Goal: Information Seeking & Learning: Learn about a topic

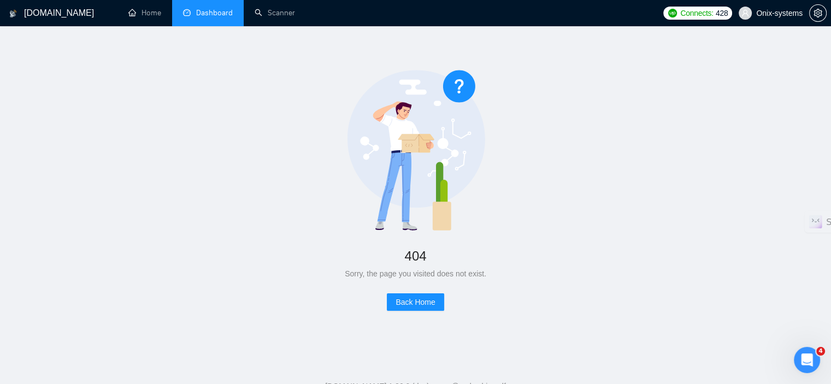
click at [225, 9] on link "Dashboard" at bounding box center [208, 12] width 50 height 9
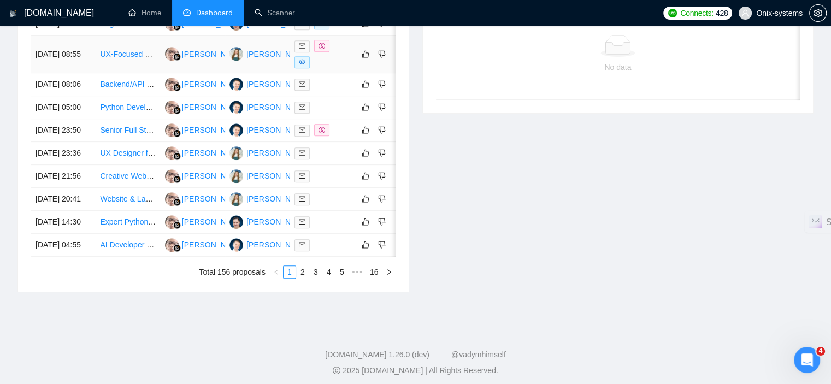
scroll to position [546, 0]
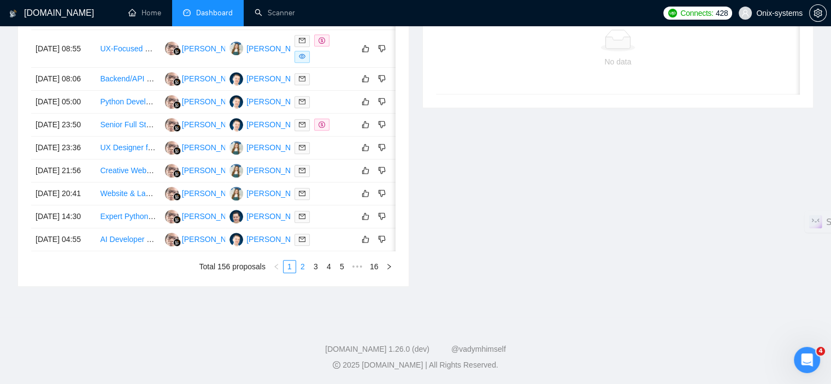
click at [298, 273] on link "2" at bounding box center [303, 267] width 12 height 12
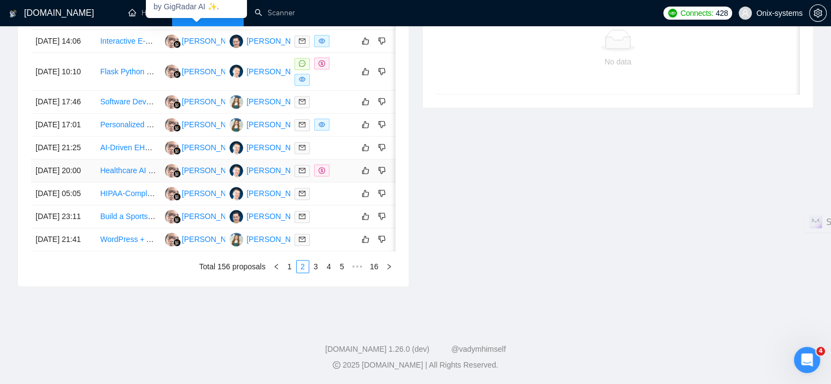
scroll to position [596, 0]
click at [291, 262] on link "1" at bounding box center [290, 267] width 12 height 12
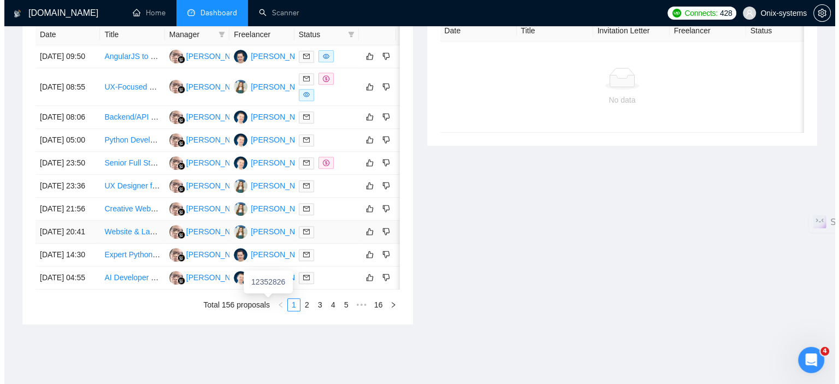
scroll to position [432, 0]
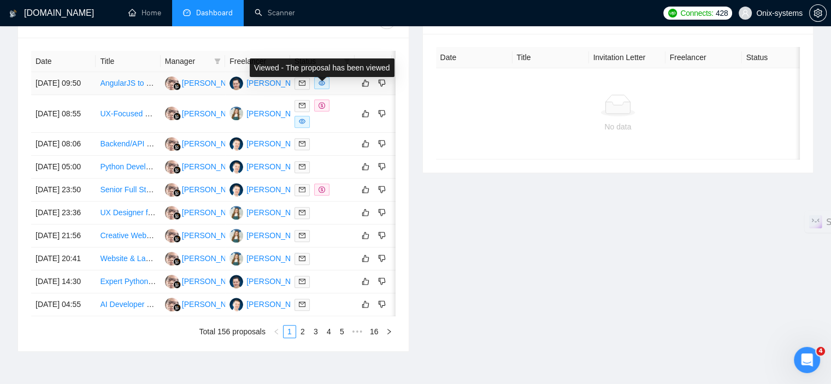
click at [324, 86] on icon "eye" at bounding box center [322, 83] width 7 height 7
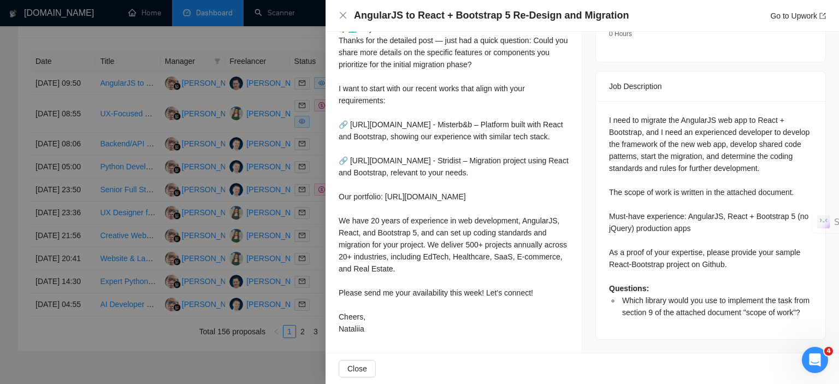
scroll to position [455, 0]
click at [337, 15] on div "AngularJS to React + Bootstrap 5 Re-Design and Migration Go to Upwork" at bounding box center [583, 16] width 514 height 32
click at [340, 15] on icon "close" at bounding box center [343, 15] width 9 height 9
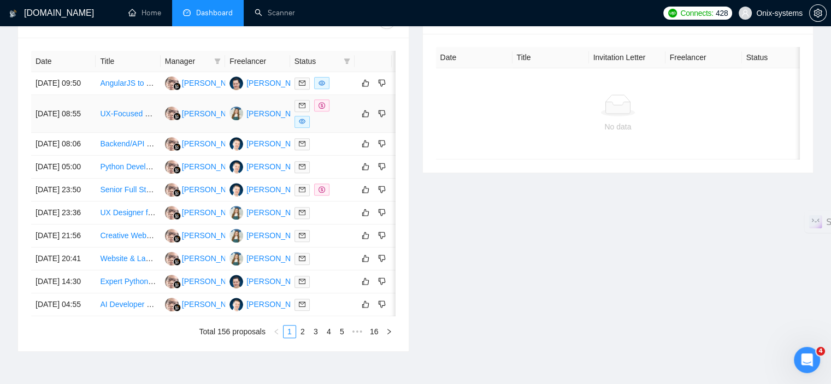
click at [303, 125] on icon "eye" at bounding box center [302, 121] width 7 height 7
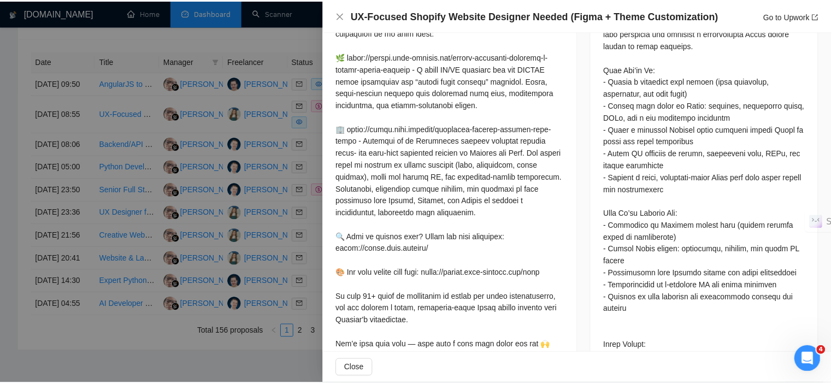
scroll to position [673, 0]
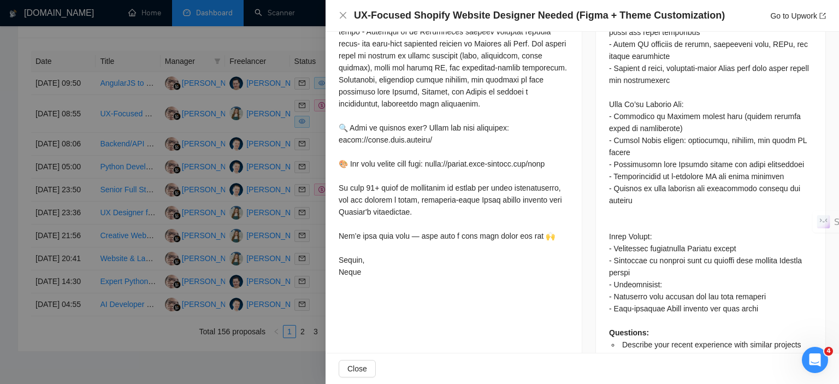
click at [343, 9] on div "UX-Focused Shopify Website Designer Needed (Figma + Theme Customization) Go to …" at bounding box center [582, 16] width 487 height 14
click at [343, 14] on icon "close" at bounding box center [343, 15] width 9 height 9
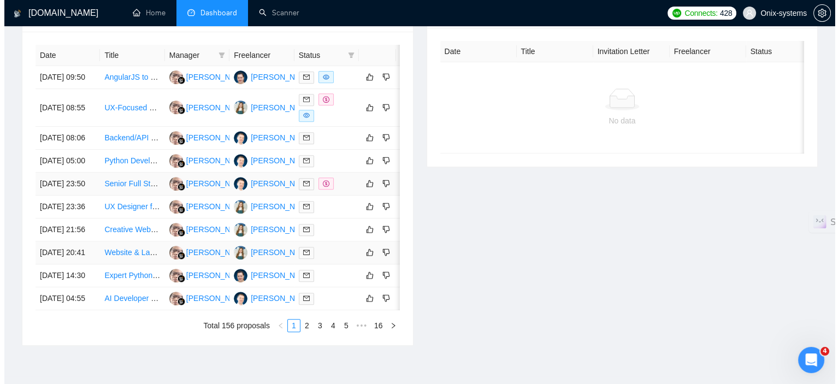
scroll to position [432, 0]
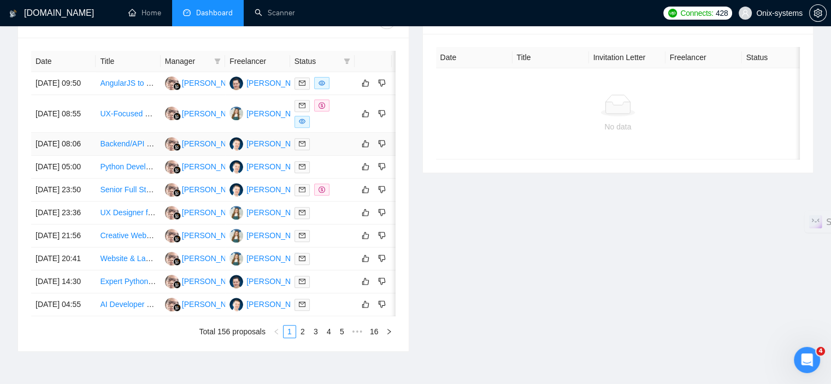
click at [337, 150] on div at bounding box center [323, 144] width 56 height 13
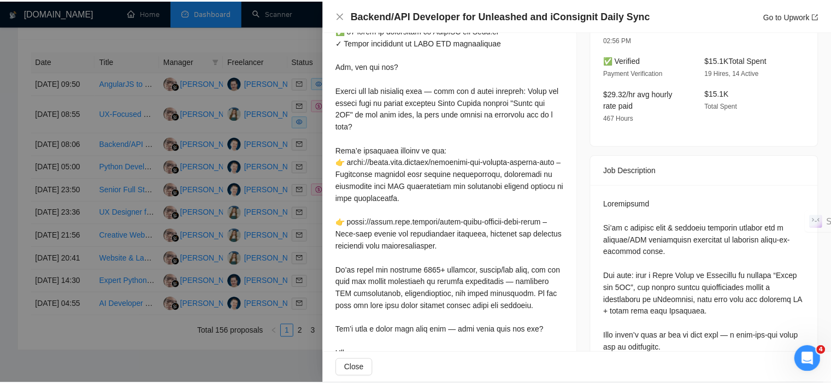
scroll to position [291, 0]
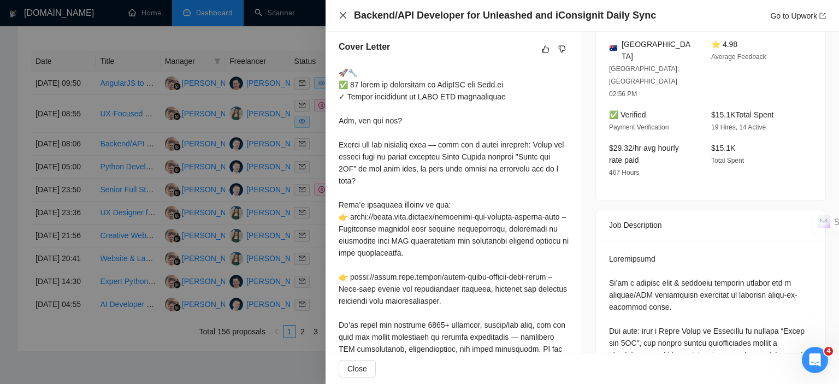
click at [344, 19] on icon "close" at bounding box center [343, 15] width 9 height 9
